Goal: Check status: Check status

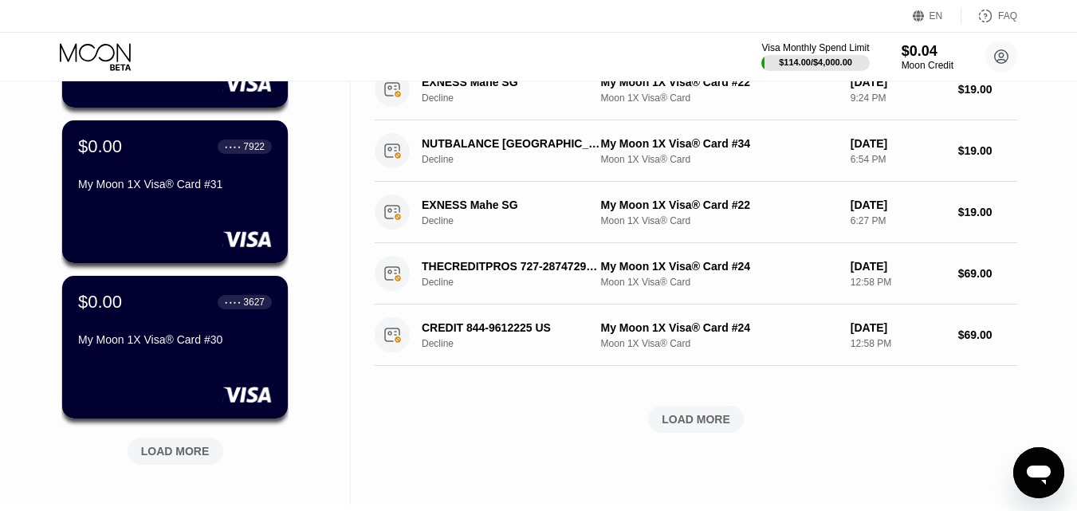
scroll to position [549, 0]
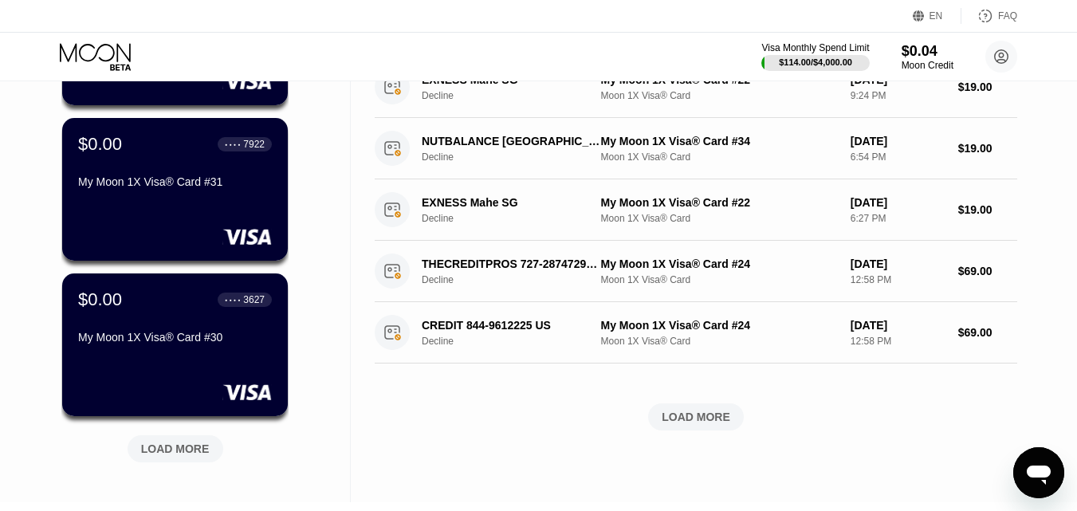
click at [704, 424] on div "LOAD MORE" at bounding box center [696, 417] width 69 height 14
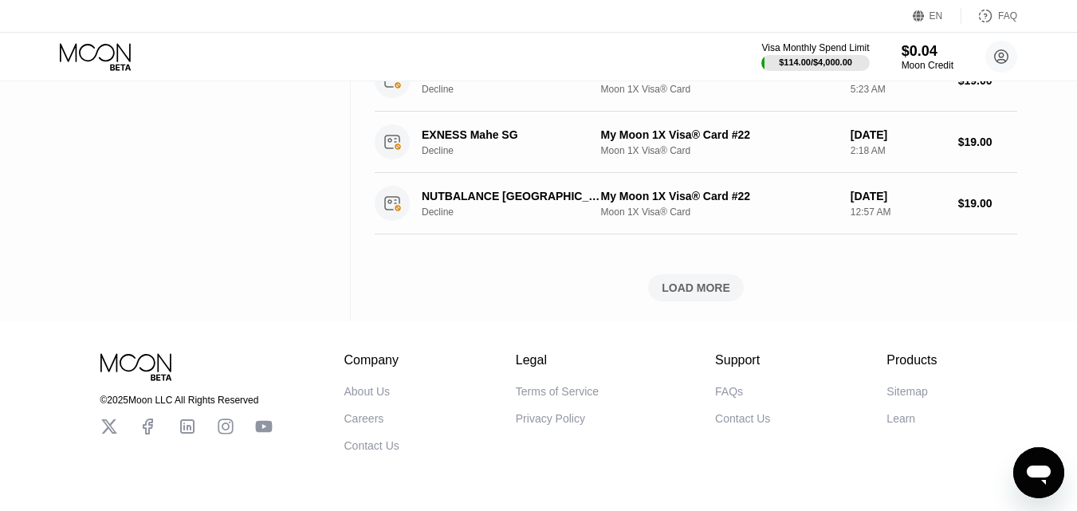
scroll to position [1471, 0]
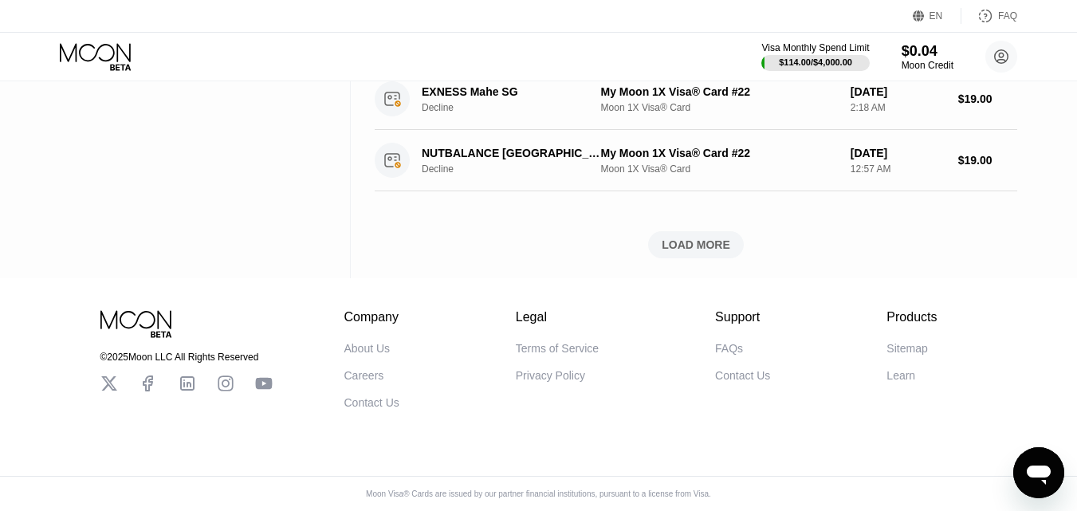
click at [731, 231] on div "LOAD MORE" at bounding box center [696, 244] width 96 height 27
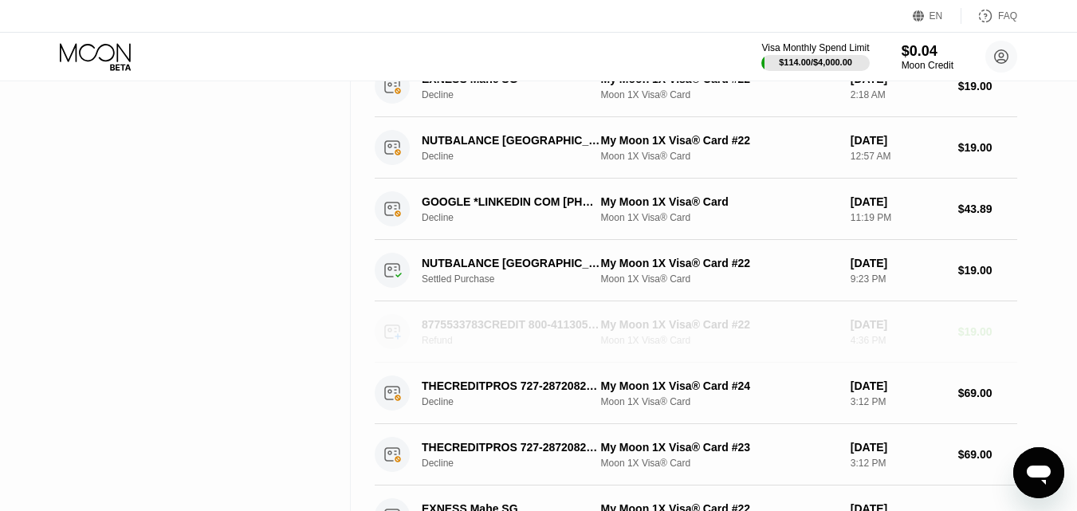
click at [612, 326] on div "My Moon 1X Visa® Card #22" at bounding box center [719, 324] width 237 height 13
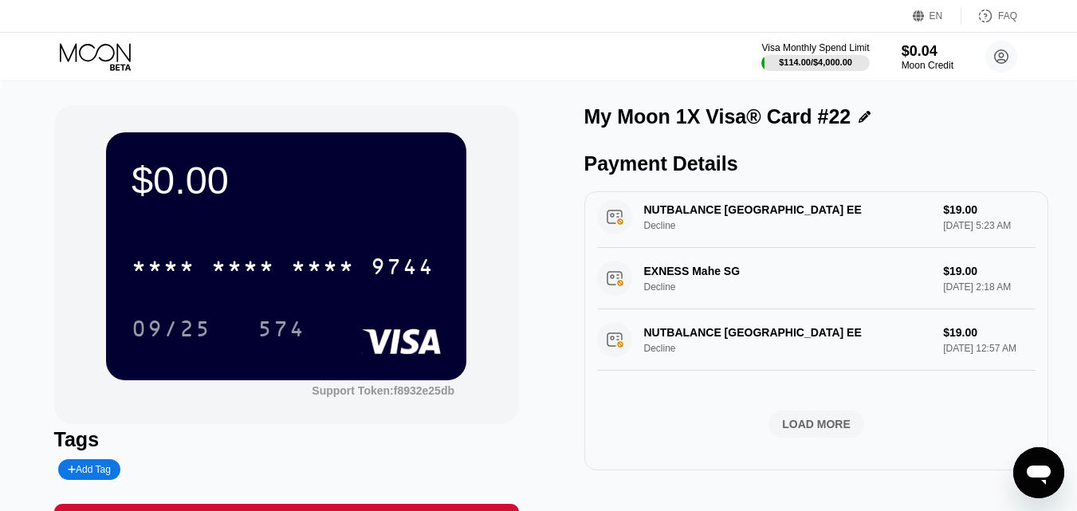
scroll to position [697, 0]
click at [827, 432] on div "EXNESS Mahe SG Decline $19.00 Aug 20, 2025 6:35 AM EXNESS Mahe SG Decline $19.0…" at bounding box center [816, 46] width 439 height 824
click at [831, 419] on div "LOAD MORE" at bounding box center [816, 424] width 69 height 14
click at [774, 425] on div "LOAD MORE" at bounding box center [817, 424] width 96 height 27
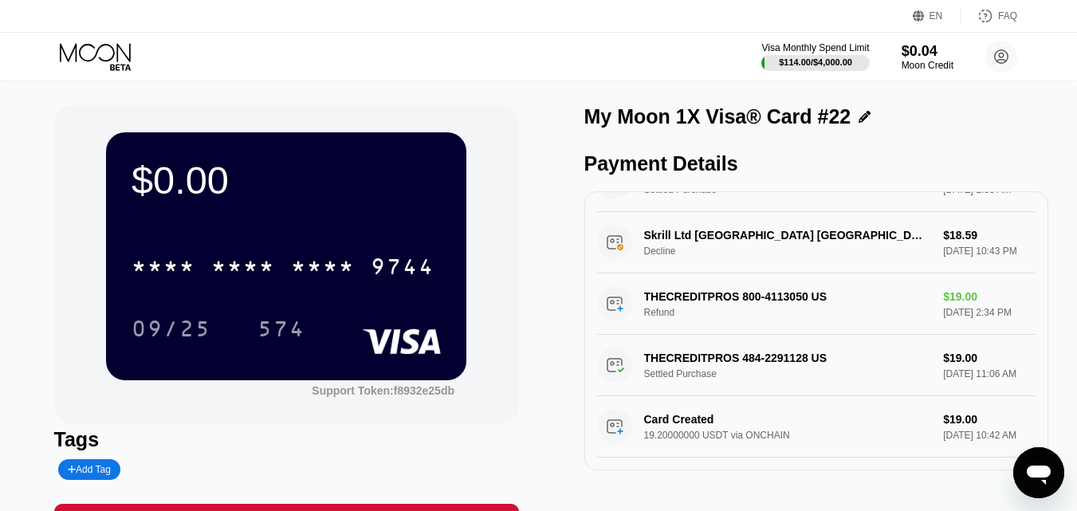
scroll to position [0, 0]
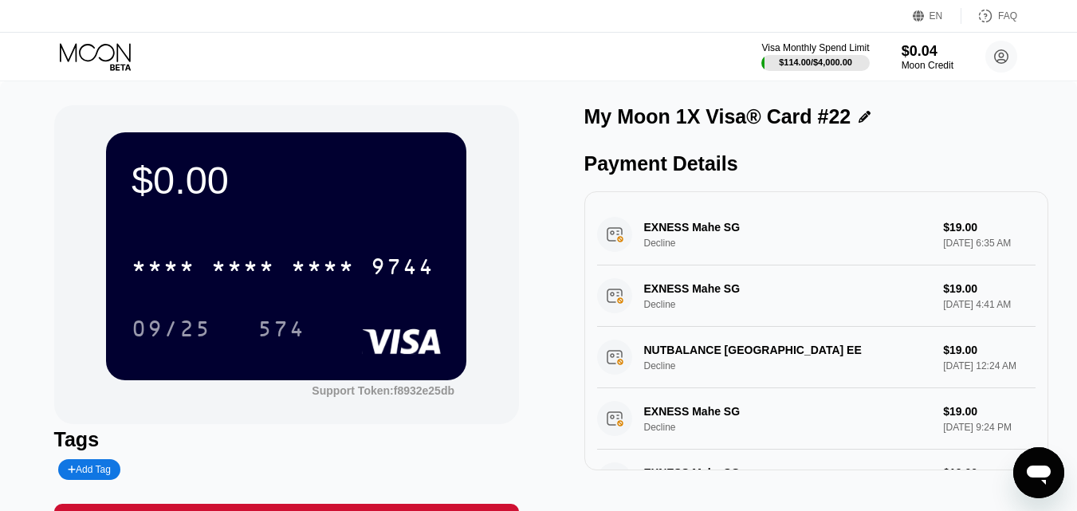
click at [96, 67] on icon at bounding box center [97, 57] width 74 height 28
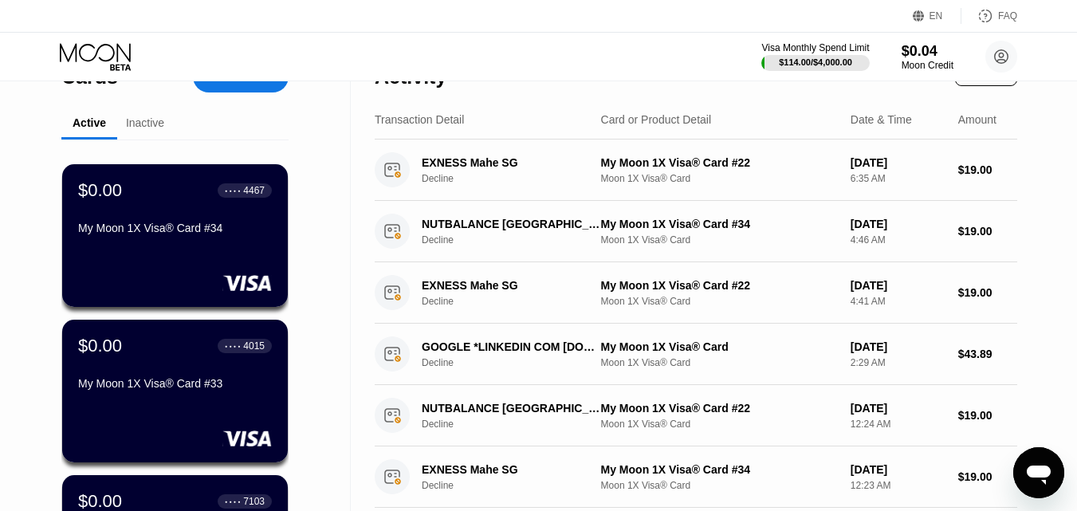
scroll to position [46, 0]
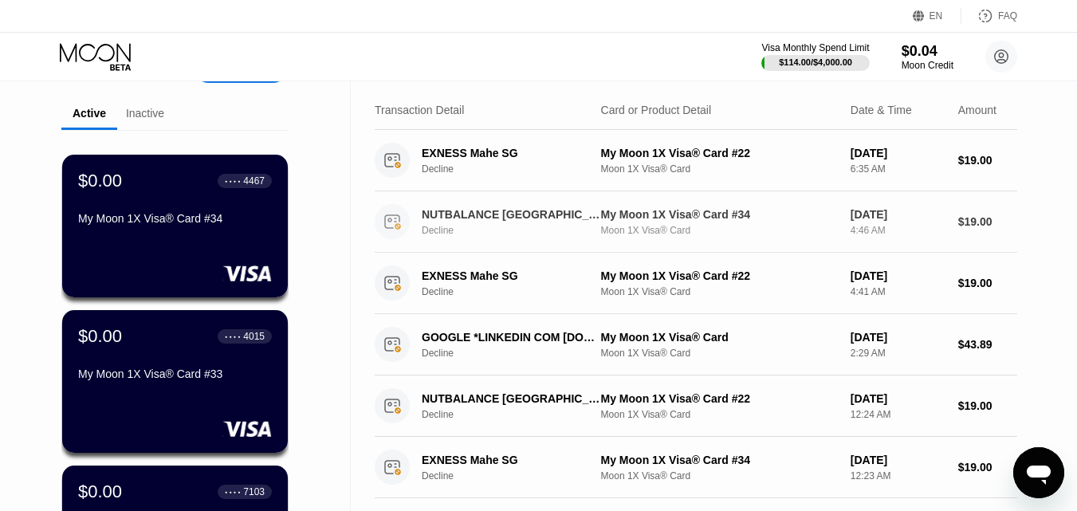
click at [674, 218] on div "My Moon 1X Visa® Card #34" at bounding box center [719, 214] width 237 height 13
